Goal: Task Accomplishment & Management: Complete application form

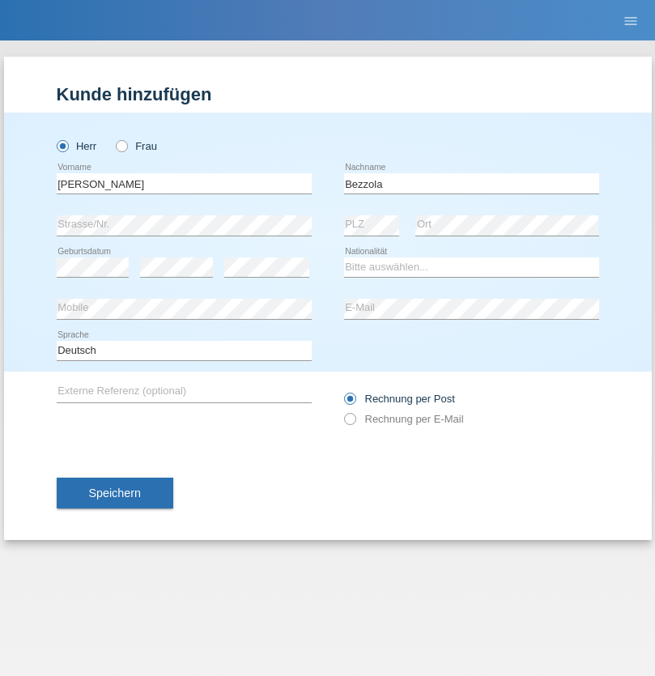
type input "Bezzola"
select select "CH"
radio input "true"
click at [184, 183] on input "text" at bounding box center [184, 183] width 255 height 20
type input "[PERSON_NAME]"
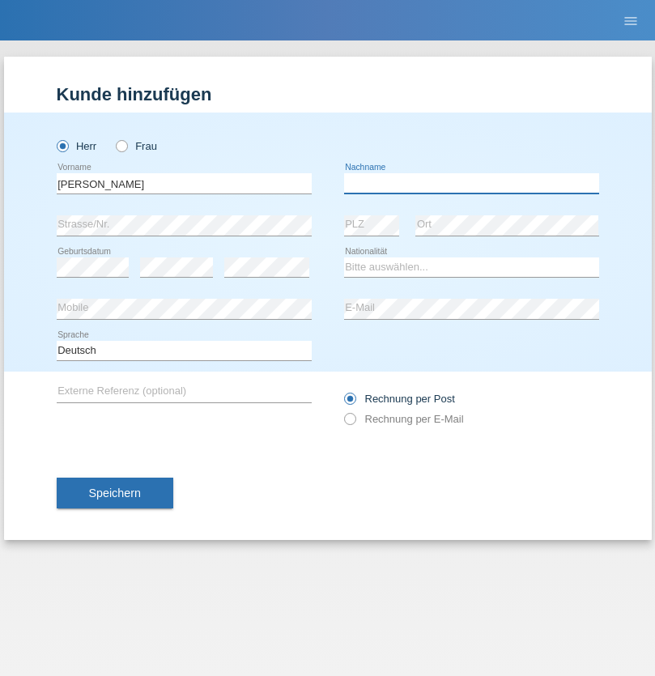
click at [471, 183] on input "text" at bounding box center [471, 183] width 255 height 20
type input "Serban"
select select "MG"
select select "C"
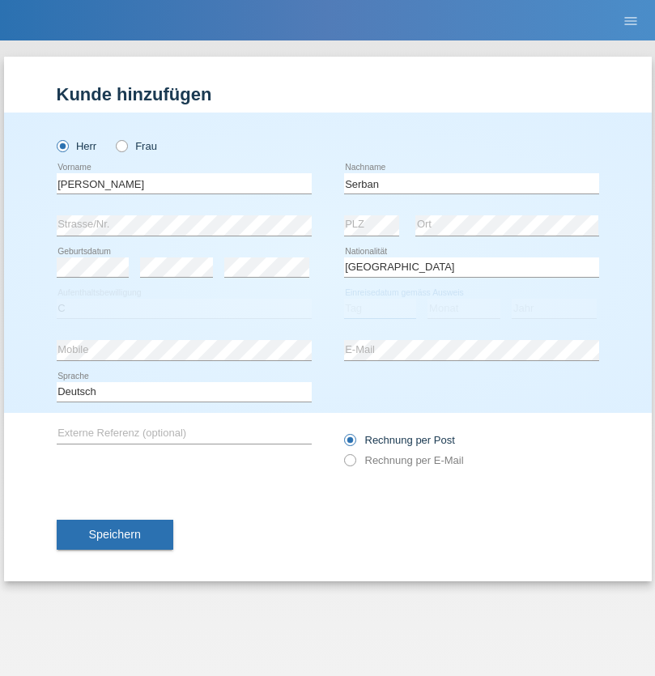
select select "22"
select select "06"
select select "2021"
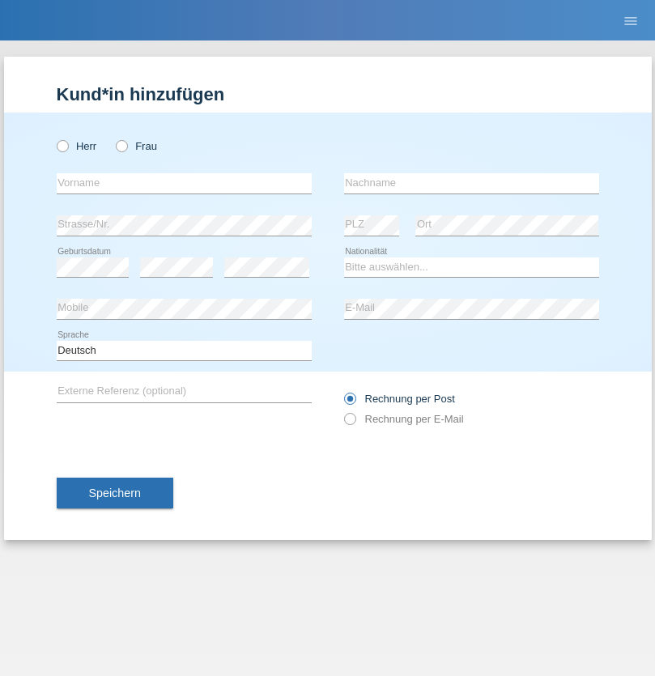
radio input "true"
click at [184, 183] on input "text" at bounding box center [184, 183] width 255 height 20
type input "Oliver"
click at [471, 183] on input "text" at bounding box center [471, 183] width 255 height 20
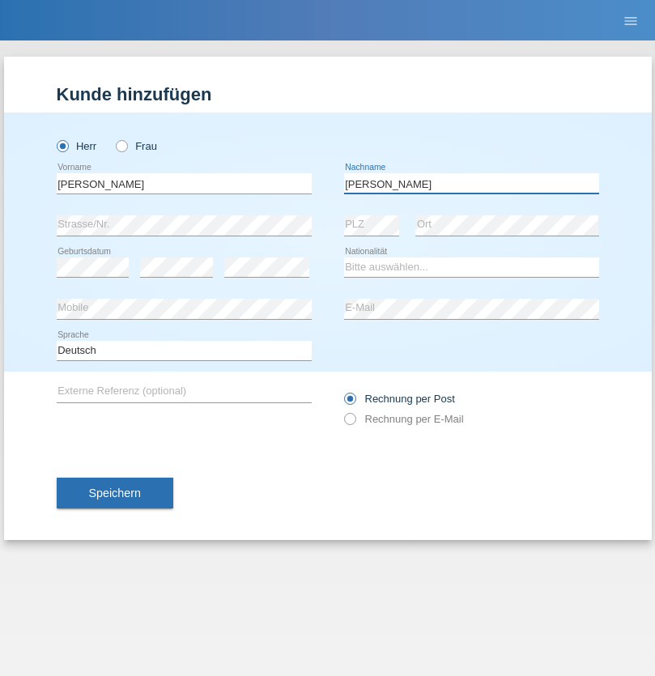
type input "Hager"
select select "CH"
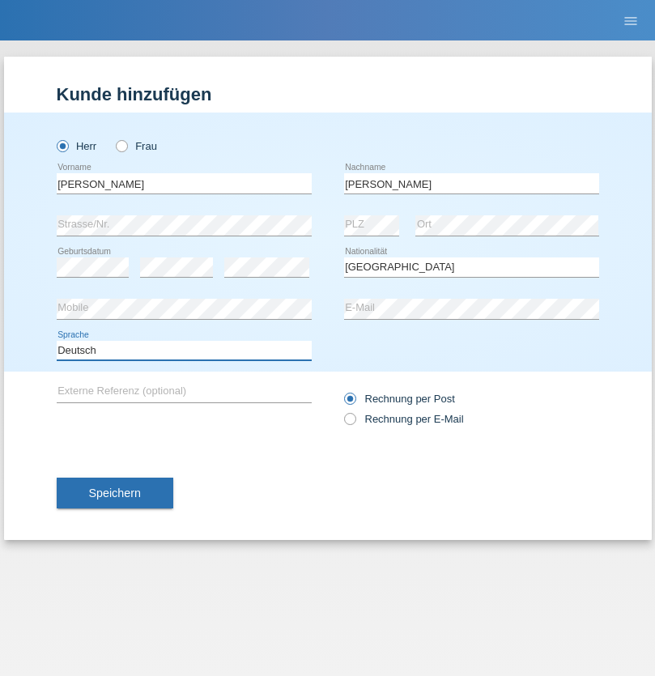
select select "en"
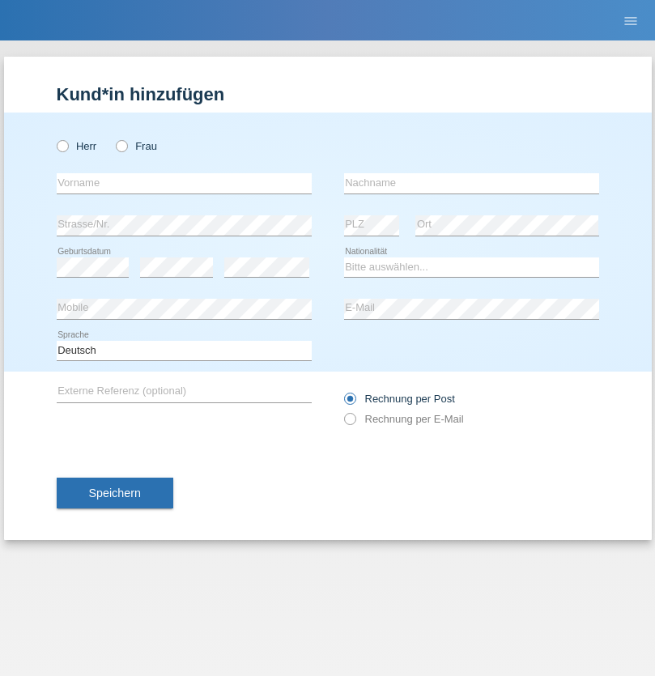
radio input "true"
click at [184, 183] on input "text" at bounding box center [184, 183] width 255 height 20
type input "Diana"
click at [471, 183] on input "text" at bounding box center [471, 183] width 255 height 20
type input "Baloh"
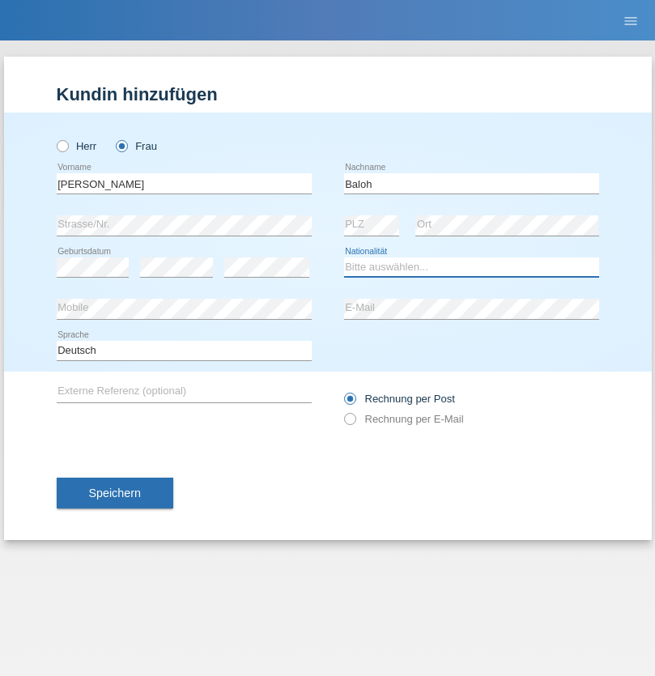
select select "UA"
select select "C"
select select "09"
select select "05"
radio input "true"
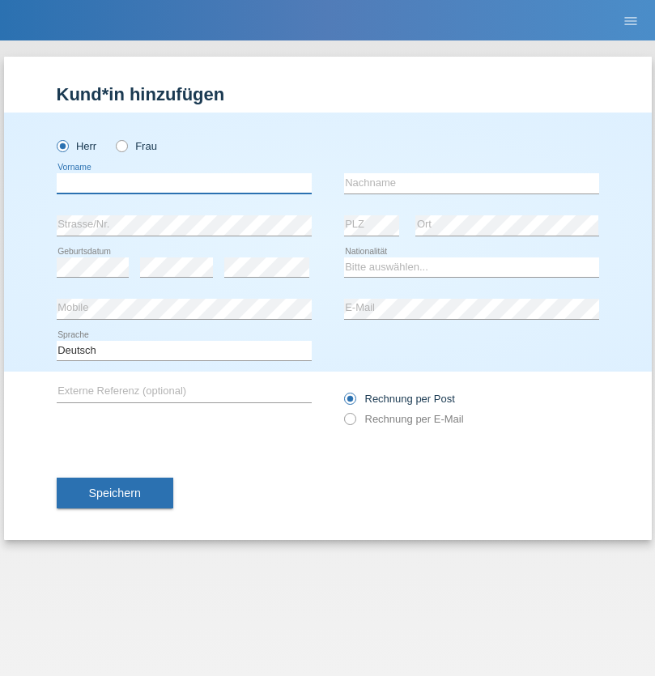
click at [184, 183] on input "text" at bounding box center [184, 183] width 255 height 20
type input "marcos"
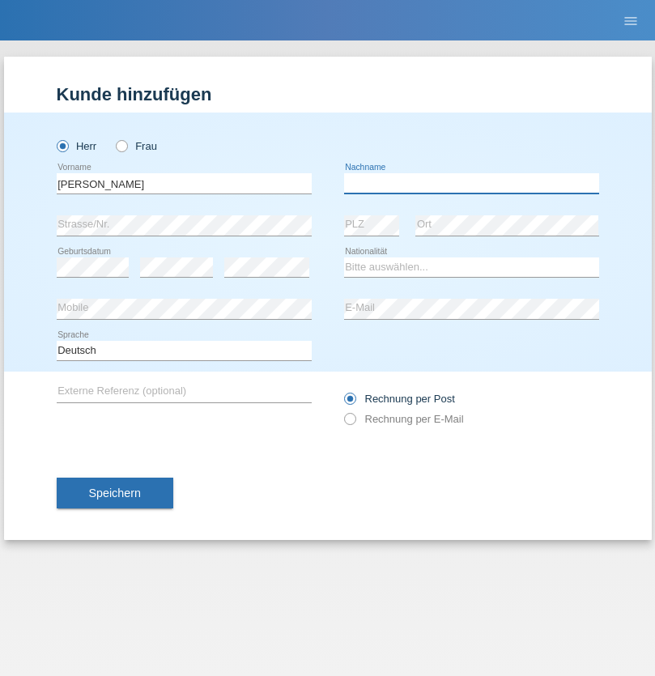
click at [471, 183] on input "text" at bounding box center [471, 183] width 255 height 20
type input "montilla encarnacion"
select select "ES"
select select "C"
select select "21"
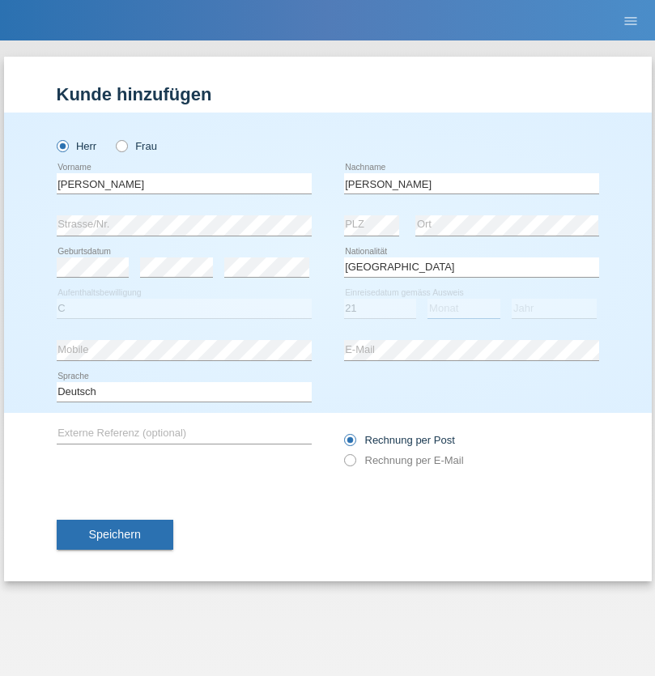
select select "10"
select select "2020"
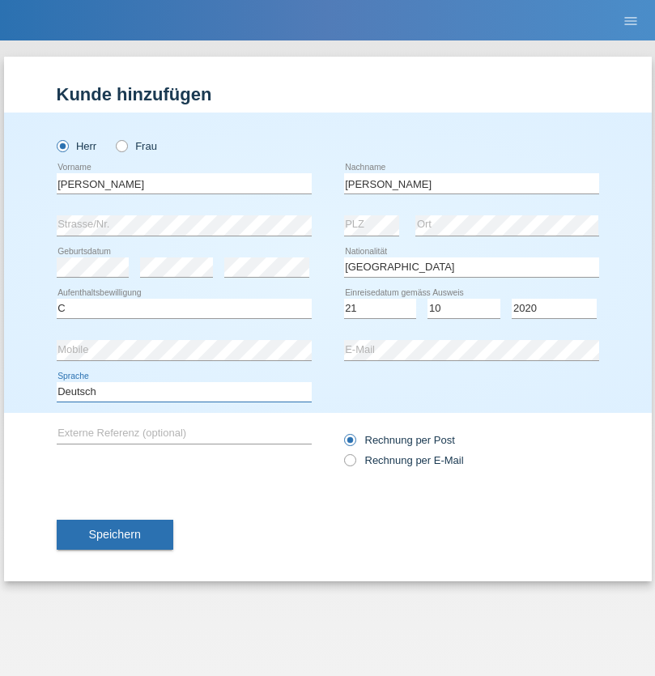
select select "en"
